Goal: Go to known website: Access a specific website the user already knows

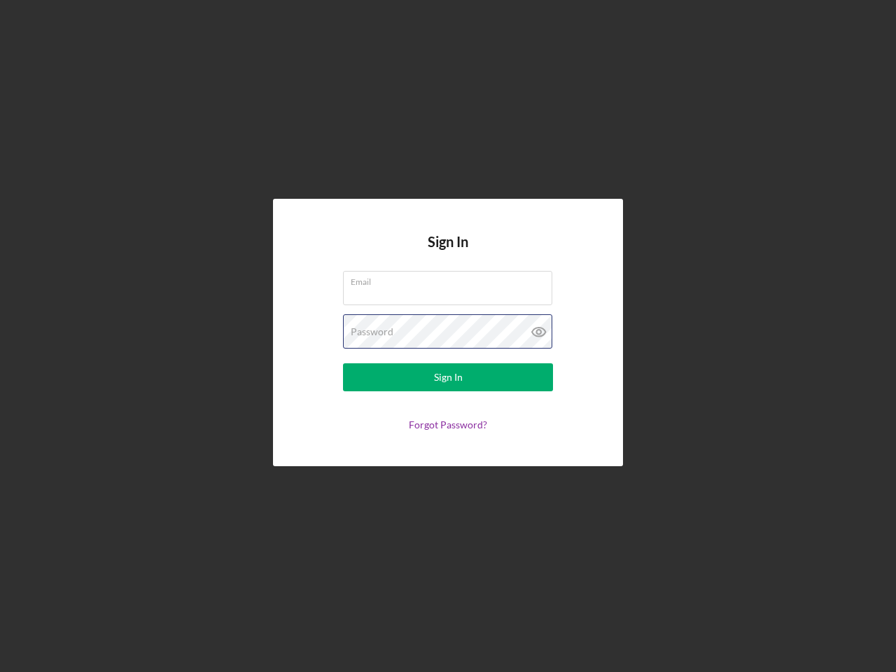
click at [448, 336] on div "Password" at bounding box center [448, 331] width 210 height 35
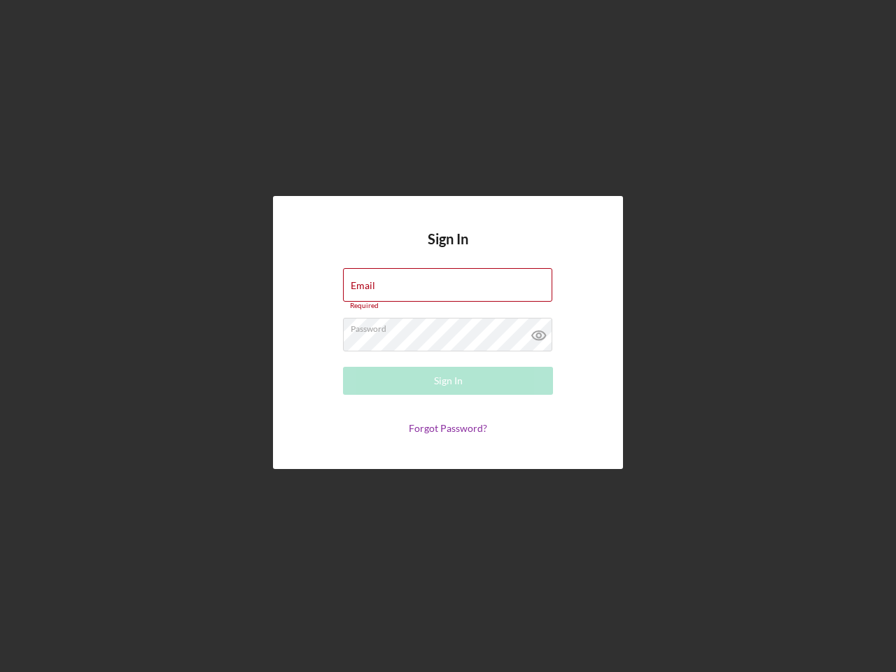
click at [539, 332] on icon at bounding box center [539, 335] width 35 height 35
